Goal: Information Seeking & Learning: Learn about a topic

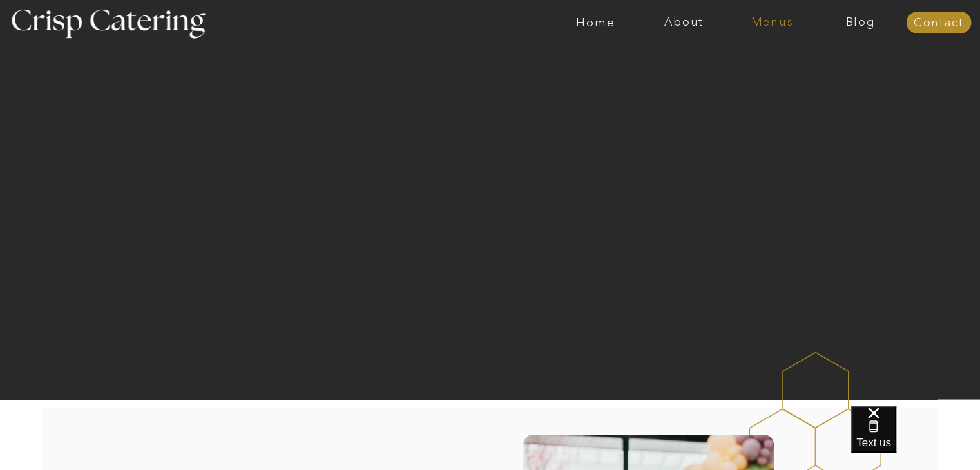
click at [770, 20] on nav "Menus" at bounding box center [772, 22] width 88 height 13
click at [776, 63] on nav "Summer (Mar-Aug)" at bounding box center [776, 58] width 115 height 12
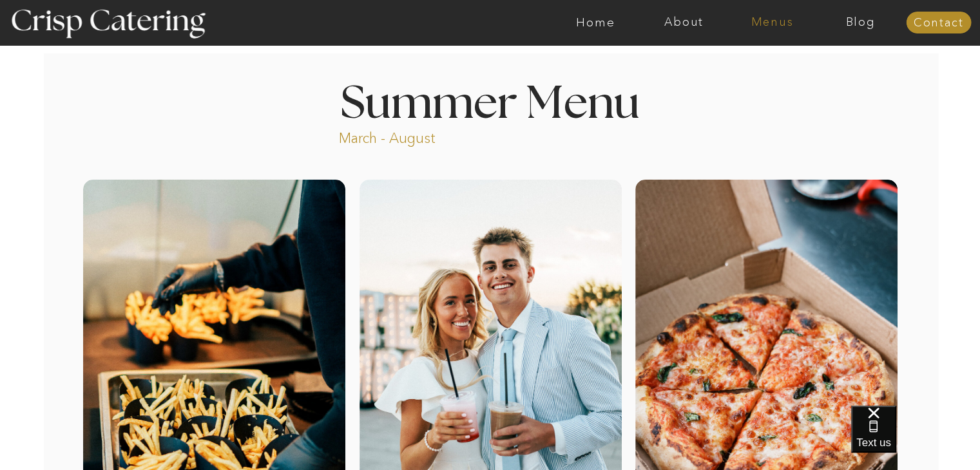
click at [774, 24] on nav "Menus" at bounding box center [772, 22] width 88 height 13
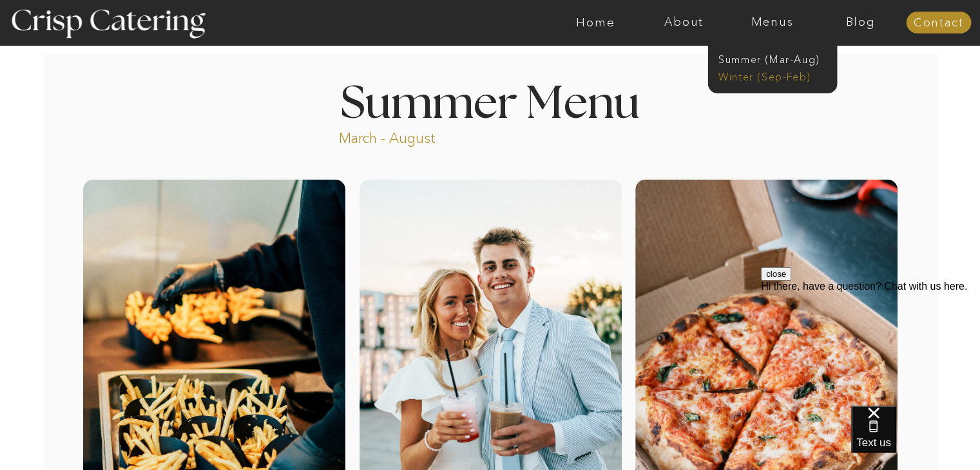
click at [779, 79] on nav "Winter (Sep-Feb)" at bounding box center [772, 76] width 106 height 12
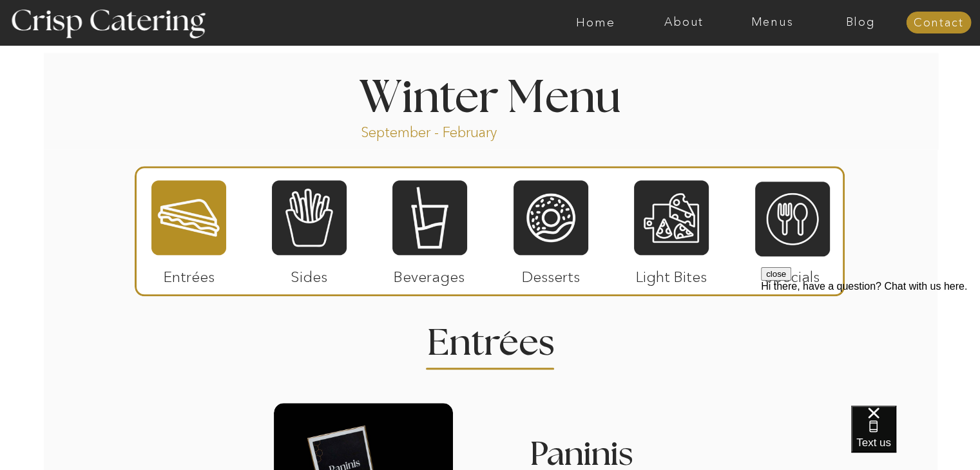
scroll to position [1418, 0]
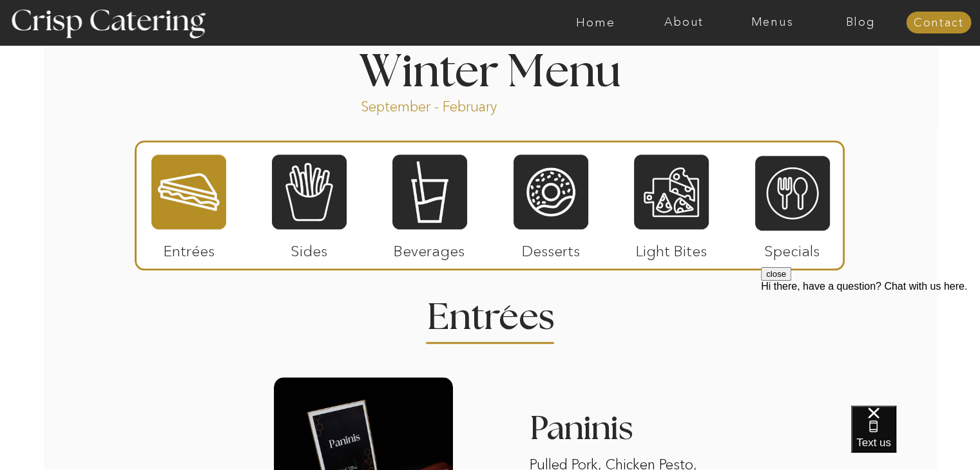
click at [193, 204] on div at bounding box center [188, 191] width 75 height 77
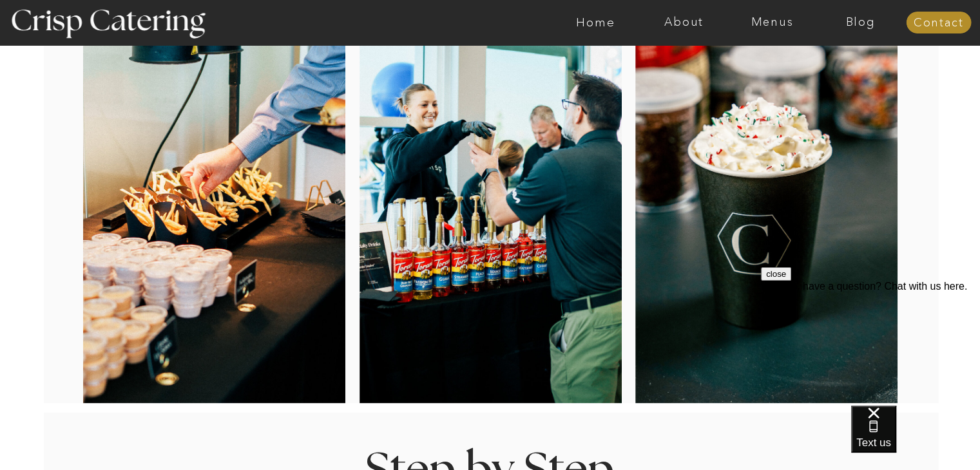
scroll to position [0, 0]
